Goal: Information Seeking & Learning: Learn about a topic

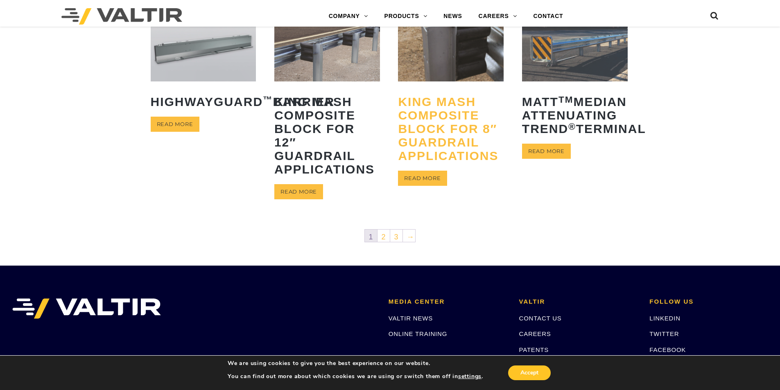
scroll to position [405, 0]
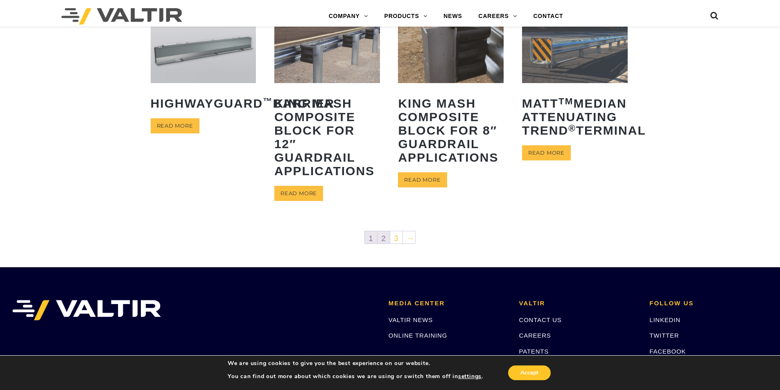
click at [382, 236] on link "2" at bounding box center [384, 237] width 12 height 12
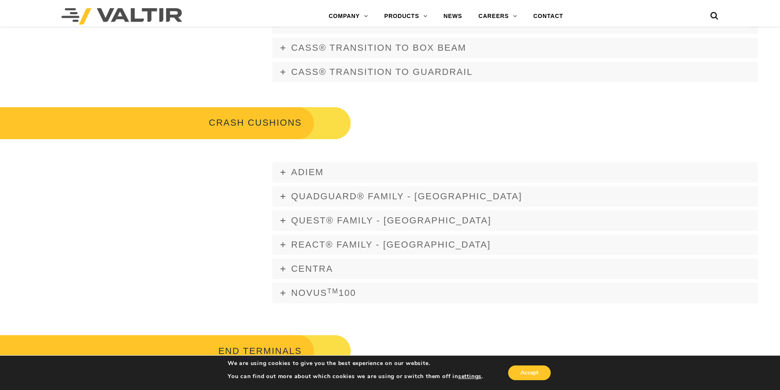
scroll to position [532, 0]
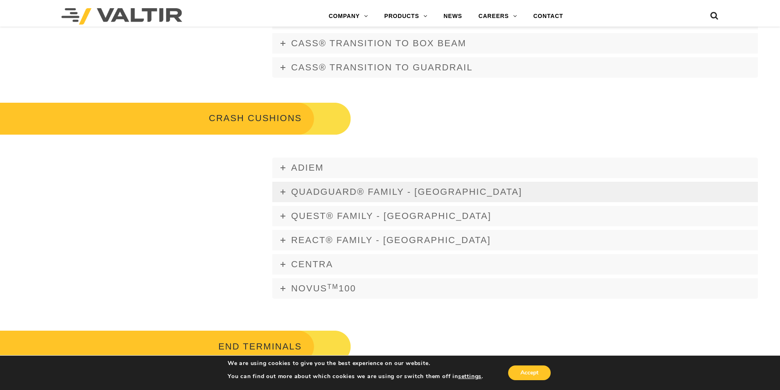
click at [282, 191] on icon at bounding box center [282, 192] width 5 height 5
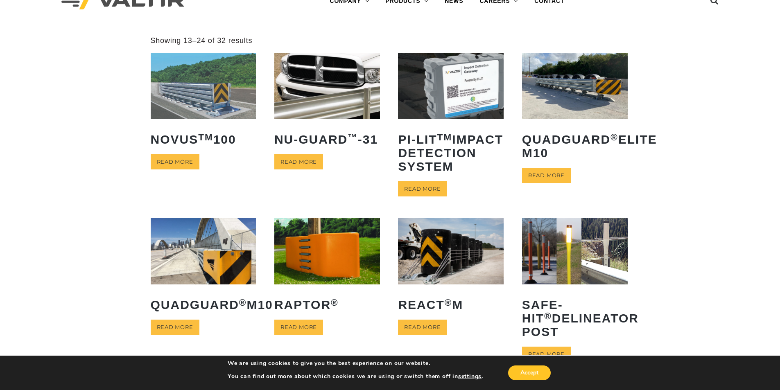
scroll to position [41, 0]
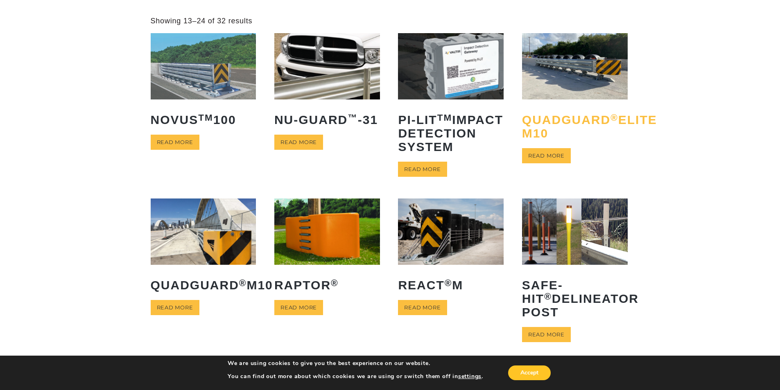
click at [552, 126] on h2 "QuadGuard ® Elite M10" at bounding box center [575, 126] width 106 height 39
